Goal: Information Seeking & Learning: Learn about a topic

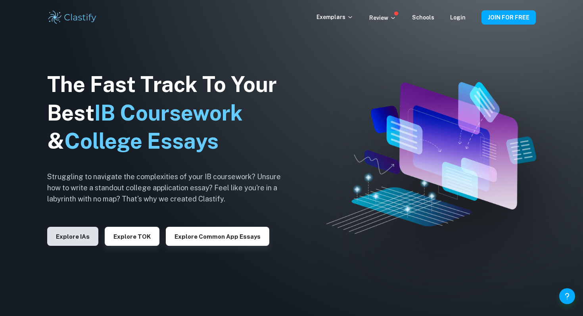
click at [75, 241] on button "Explore IAs" at bounding box center [72, 236] width 51 height 19
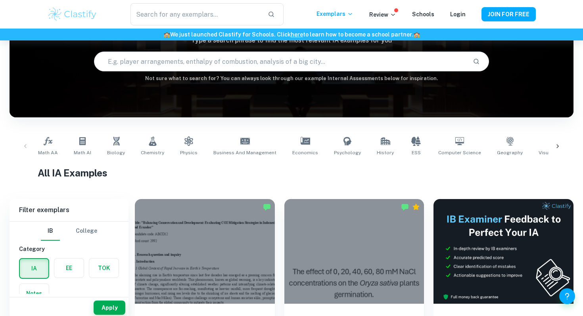
scroll to position [78, 0]
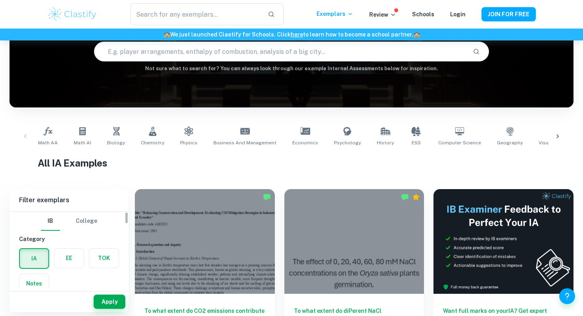
click at [65, 260] on label "button" at bounding box center [68, 258] width 29 height 19
click at [0, 0] on input "radio" at bounding box center [0, 0] width 0 height 0
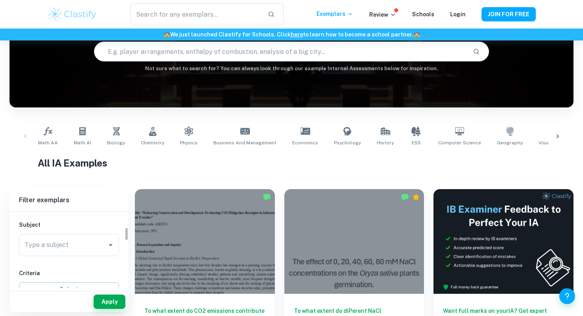
scroll to position [82, 0]
click at [51, 242] on input "Type a subject" at bounding box center [63, 245] width 81 height 15
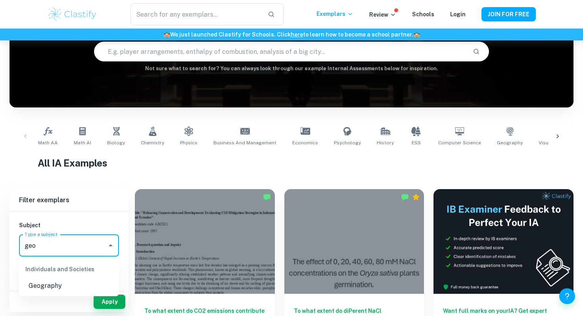
click at [55, 288] on li "Geography" at bounding box center [69, 286] width 100 height 14
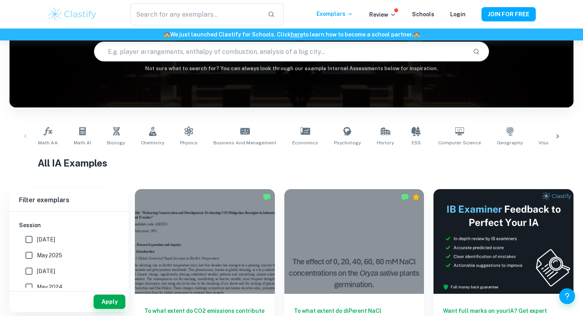
scroll to position [233, 0]
type input "Geography"
click at [110, 300] on button "Apply" at bounding box center [110, 302] width 32 height 14
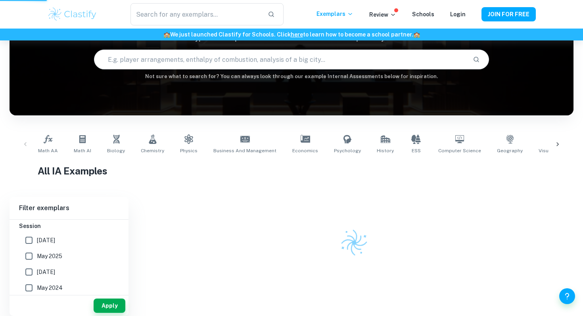
scroll to position [70, 0]
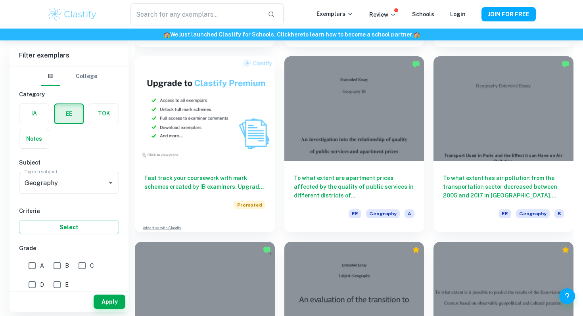
scroll to position [435, 0]
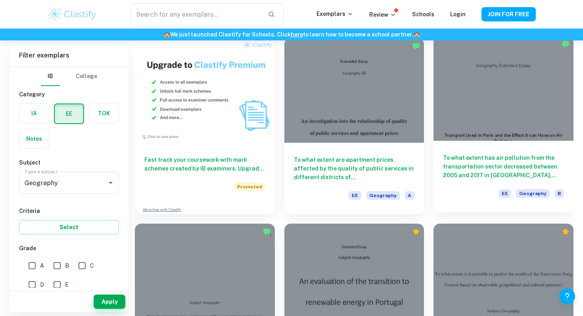
click at [492, 172] on h6 "To what extent has air pollution from the transportation sector decreased betwe…" at bounding box center [503, 167] width 121 height 26
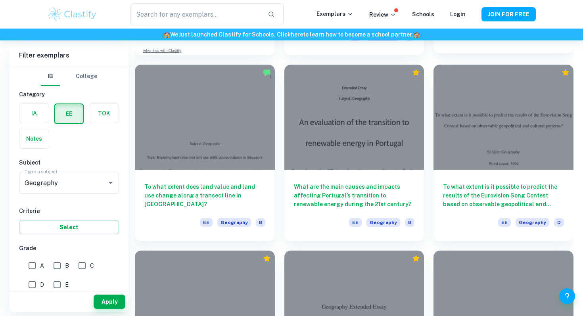
scroll to position [595, 0]
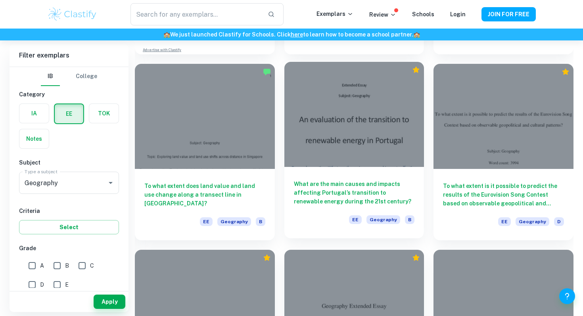
click at [346, 186] on h6 "What are the main causes and impacts affecting Portugal’s transition to renewab…" at bounding box center [354, 193] width 121 height 26
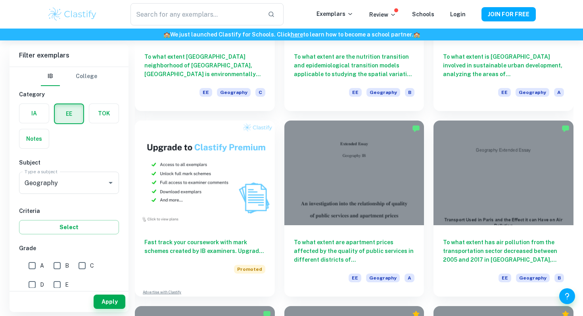
scroll to position [351, 0]
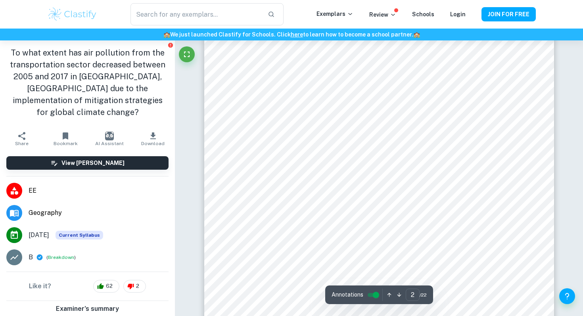
scroll to position [597, 0]
